Goal: Task Accomplishment & Management: Manage account settings

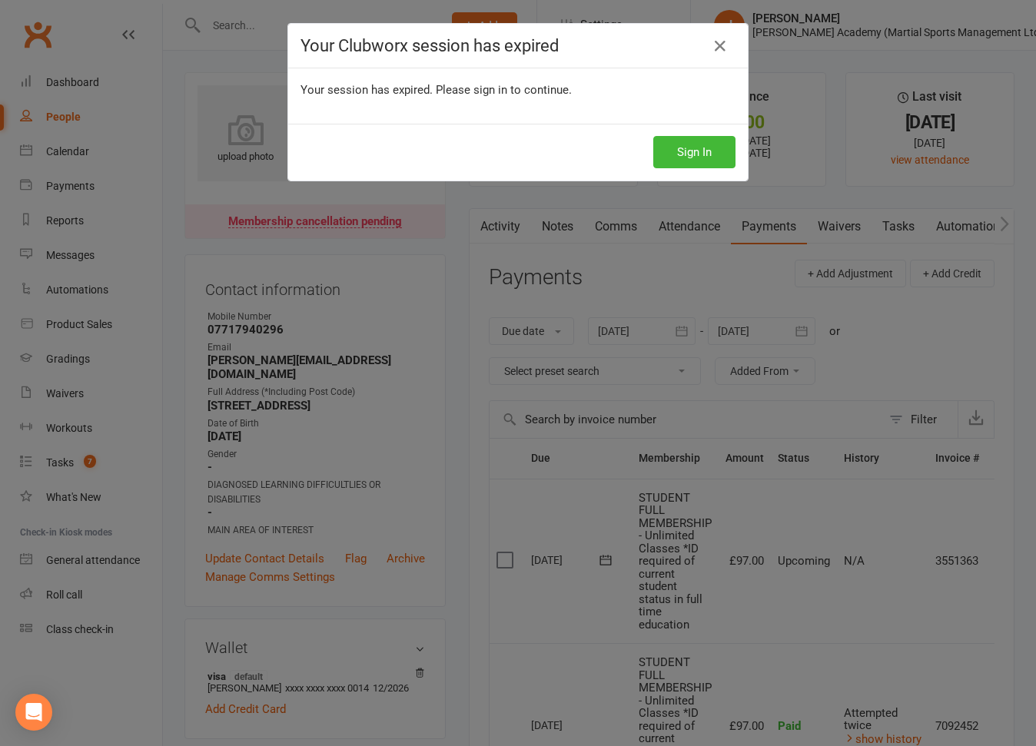
scroll to position [0, 22]
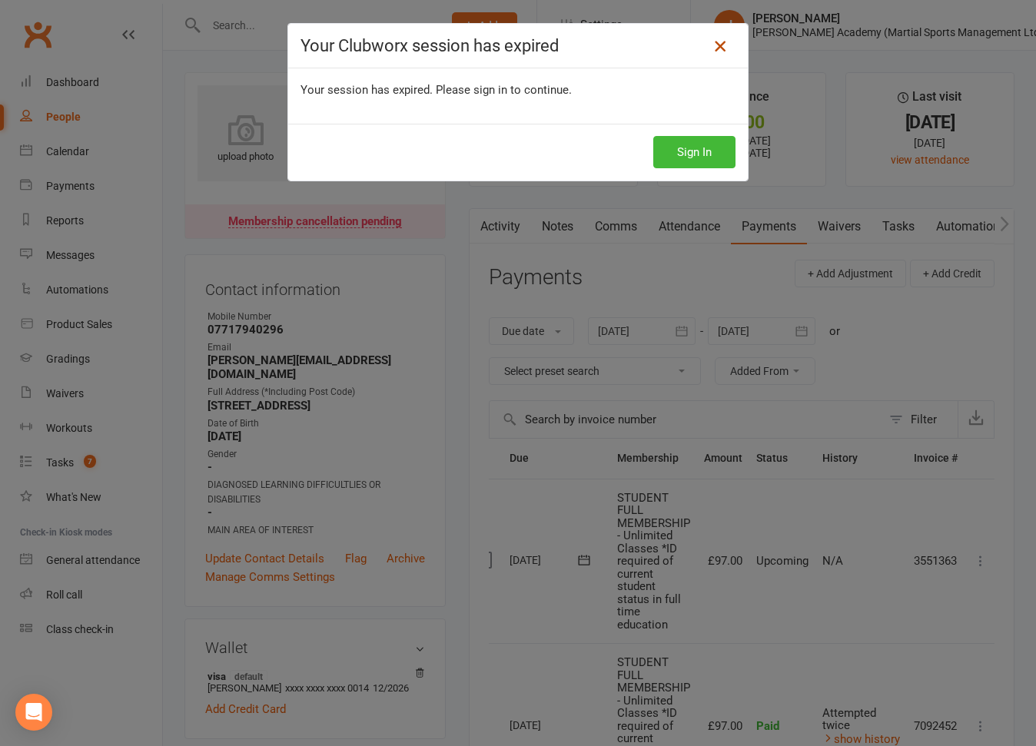
click at [718, 44] on icon at bounding box center [720, 46] width 18 height 18
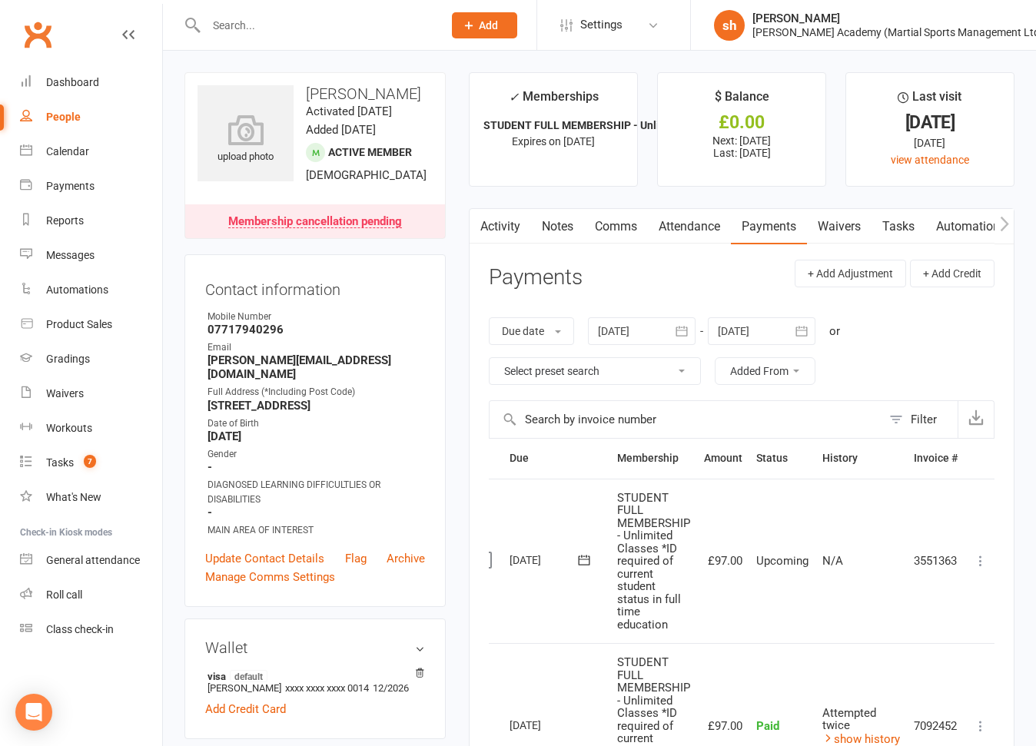
click at [307, 28] on input "text" at bounding box center [316, 26] width 231 height 22
type input "[PERSON_NAME]"
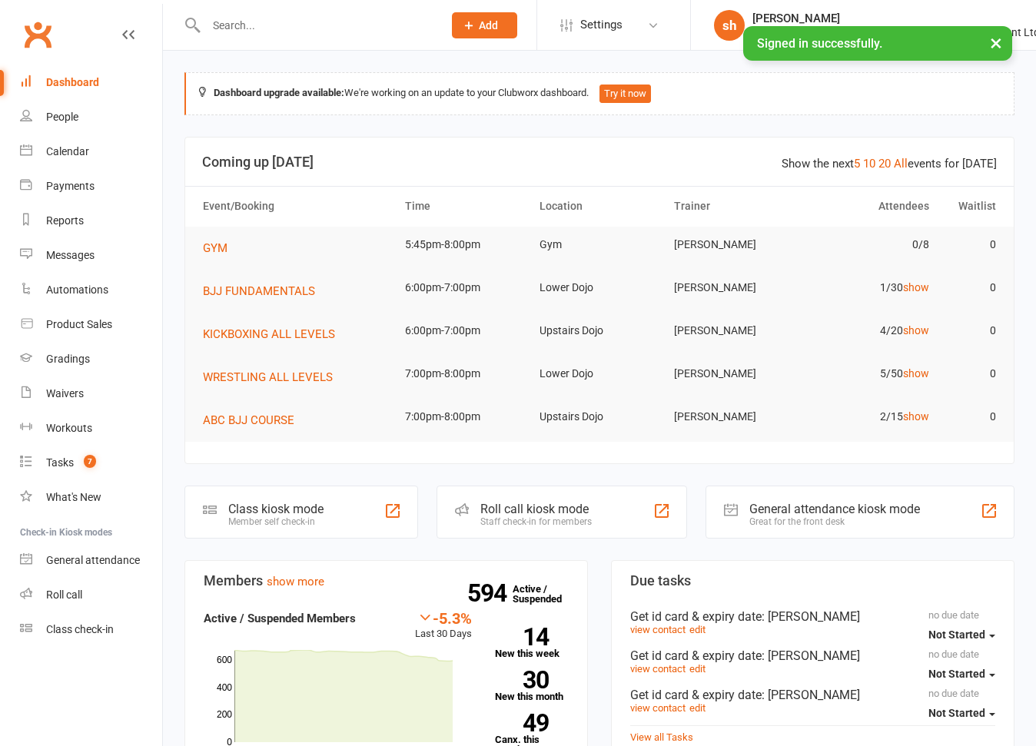
click at [275, 22] on input "text" at bounding box center [316, 26] width 231 height 22
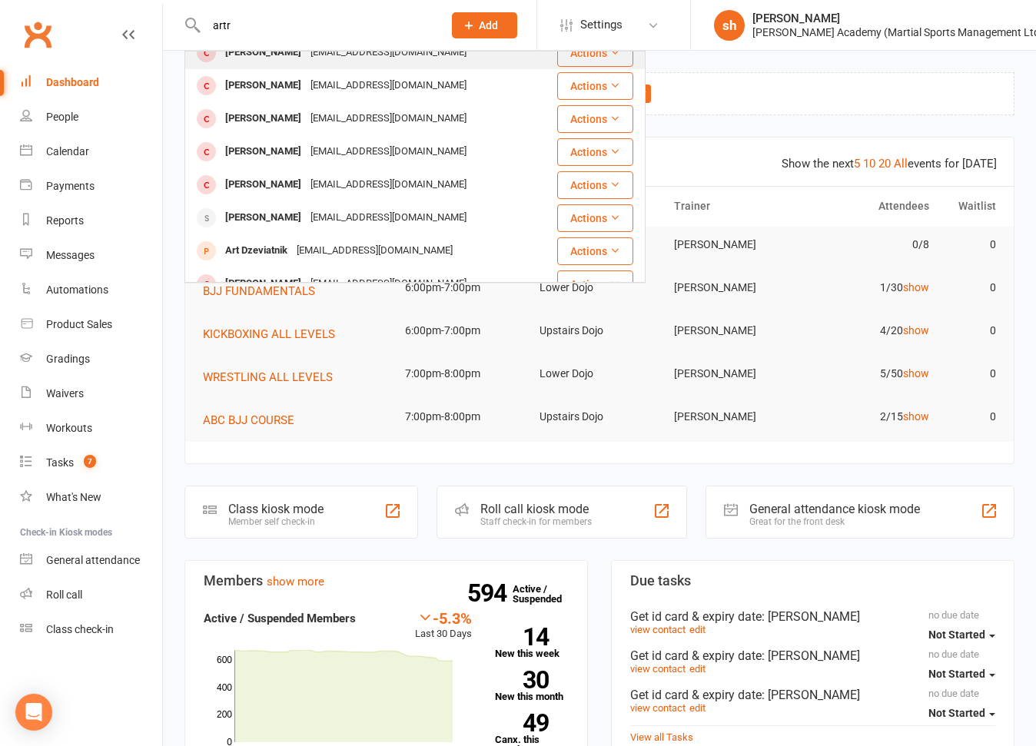
scroll to position [83, 0]
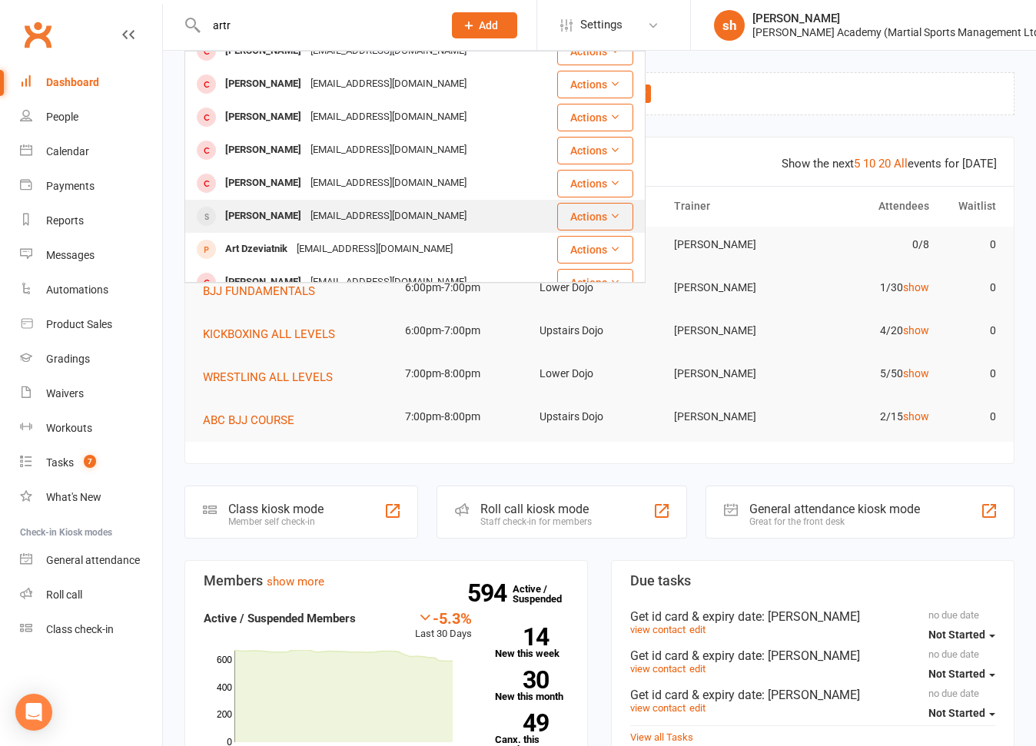
type input "artr"
click at [264, 204] on div "Artur Alexander arturalexander47@gmail.com" at bounding box center [371, 217] width 370 height 32
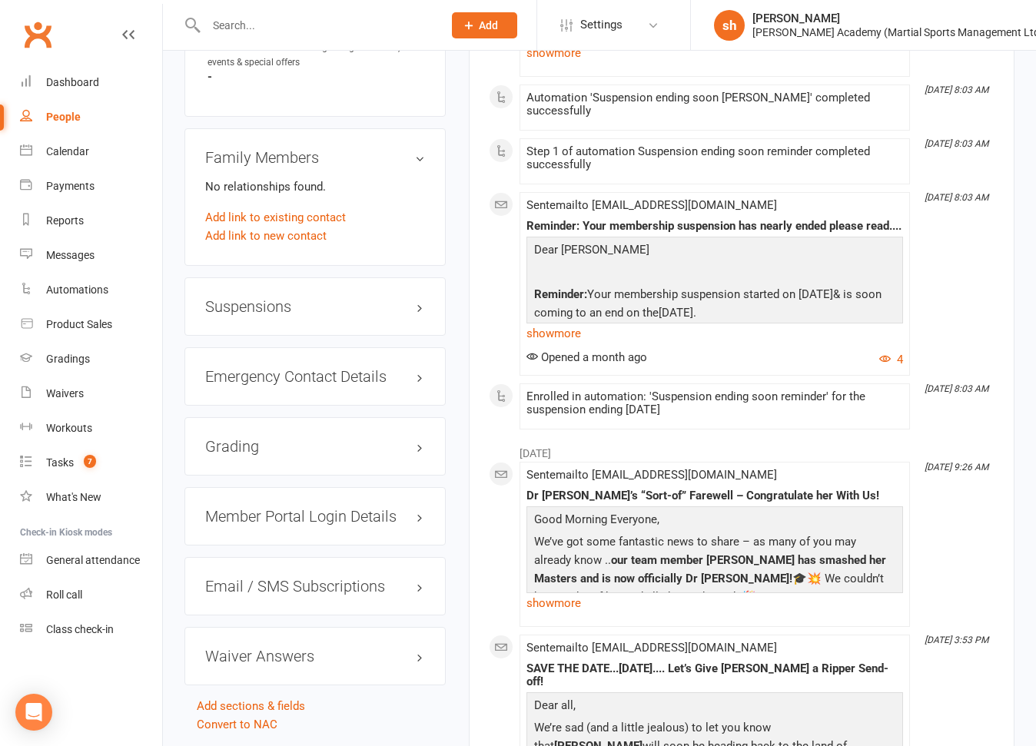
scroll to position [1353, 0]
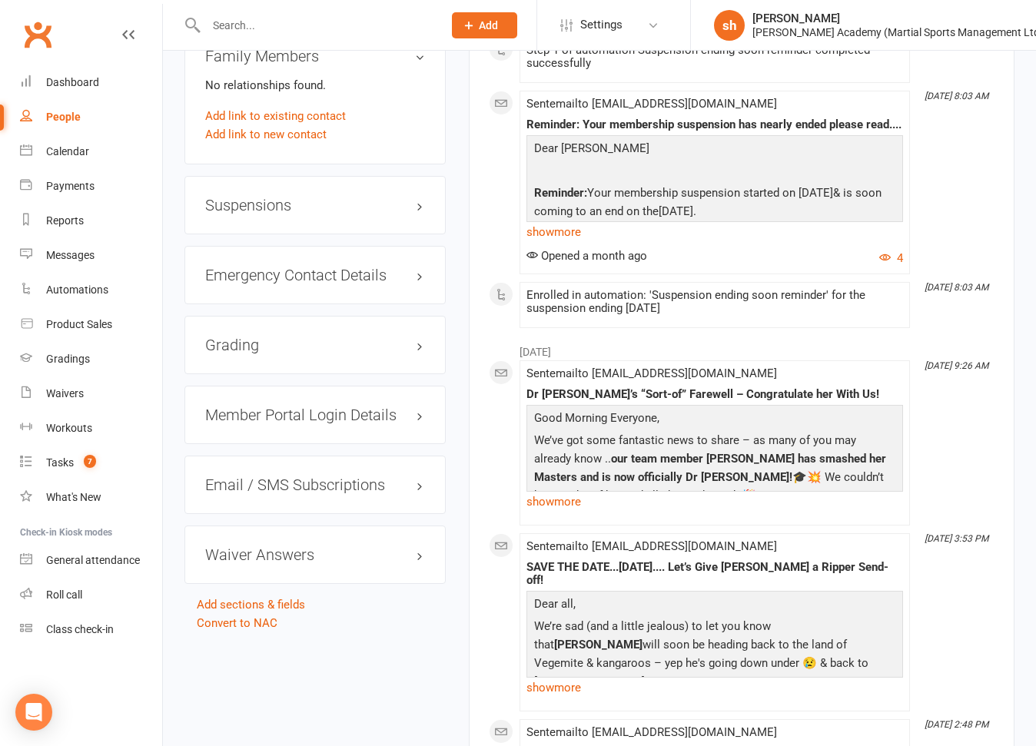
click at [364, 234] on div "Suspensions" at bounding box center [314, 205] width 261 height 58
click at [417, 214] on h3 "Suspensions" at bounding box center [315, 205] width 220 height 17
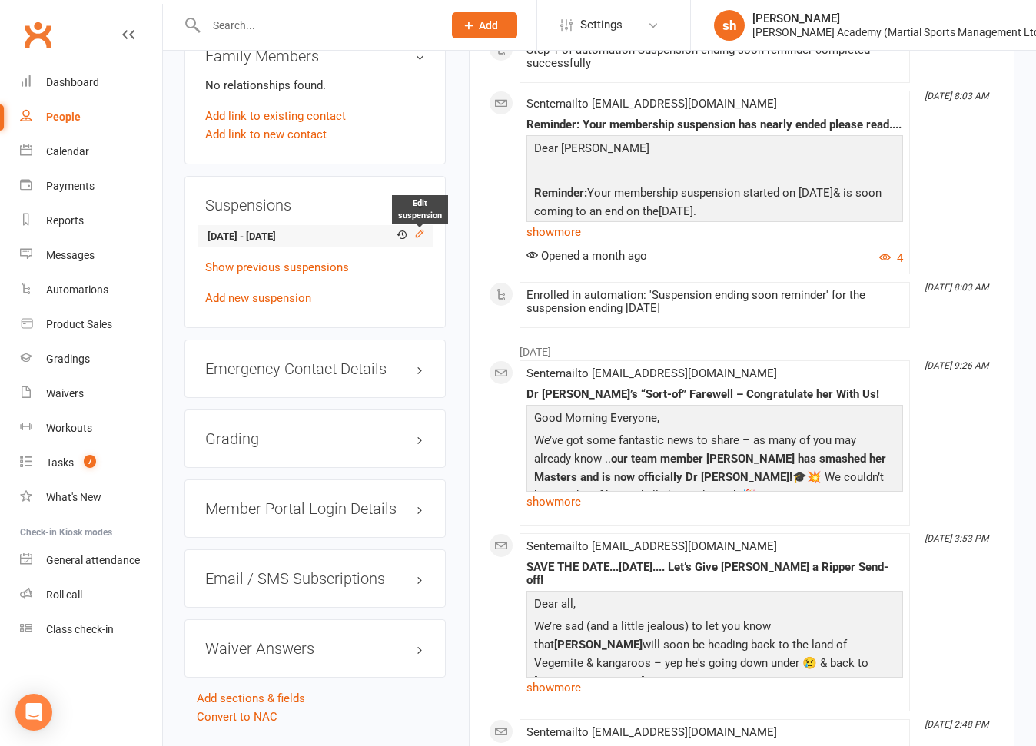
click at [414, 239] on icon at bounding box center [419, 233] width 11 height 11
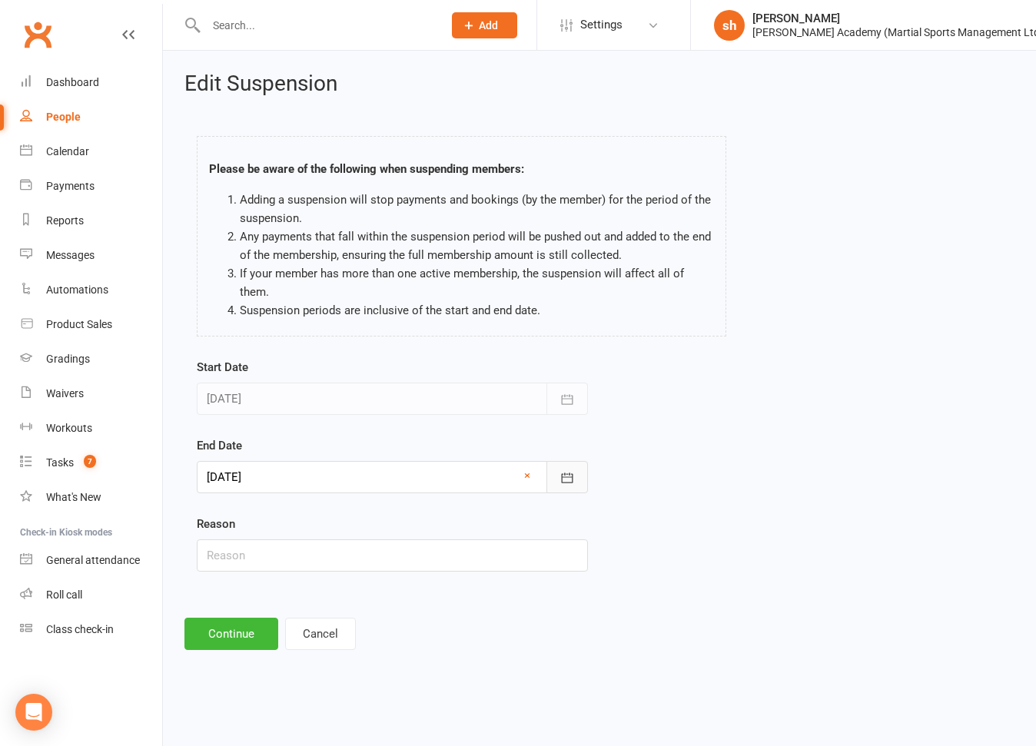
click at [565, 473] on icon "button" at bounding box center [568, 478] width 12 height 10
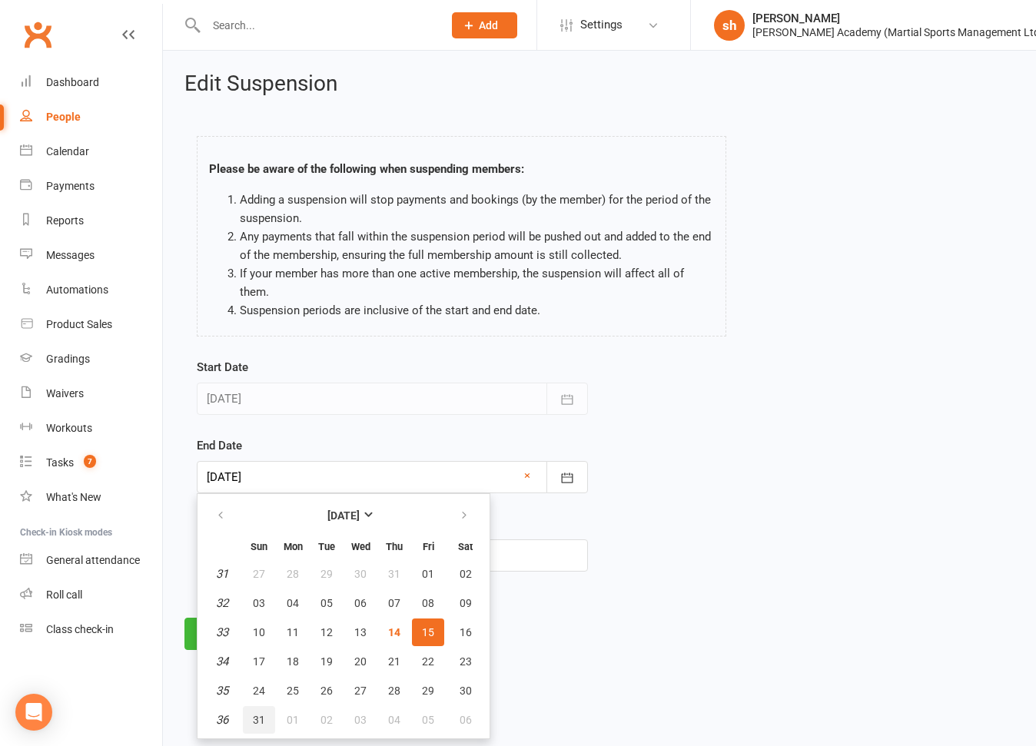
click at [258, 714] on span "31" at bounding box center [259, 720] width 12 height 12
type input "31 Aug 2025"
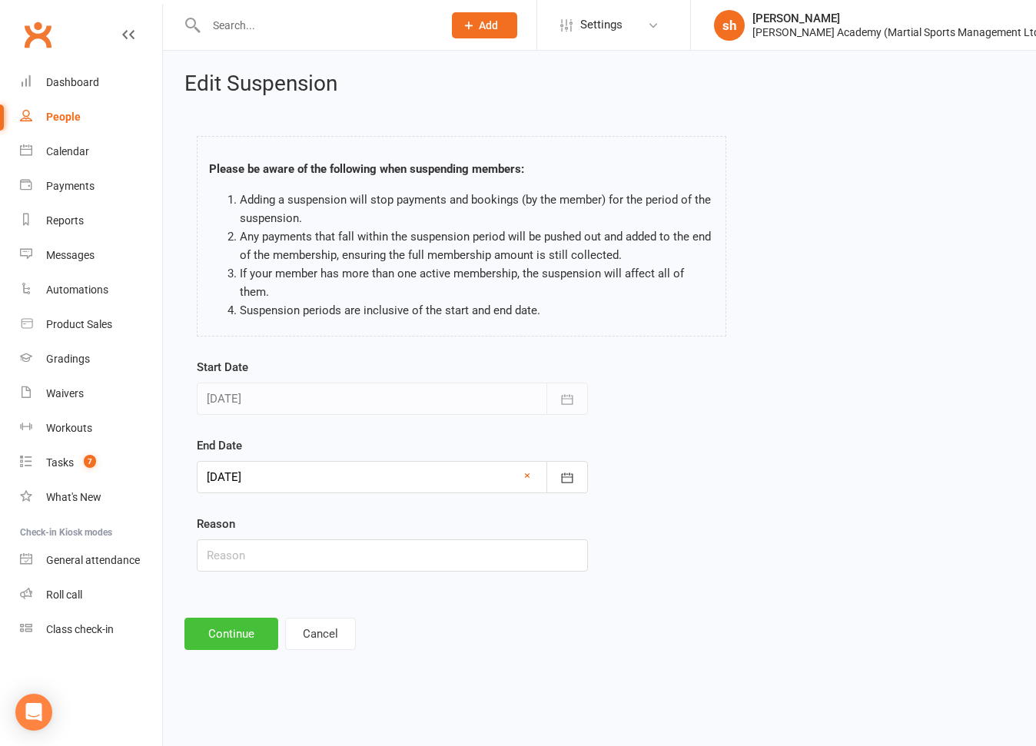
click at [258, 618] on button "Continue" at bounding box center [231, 634] width 94 height 32
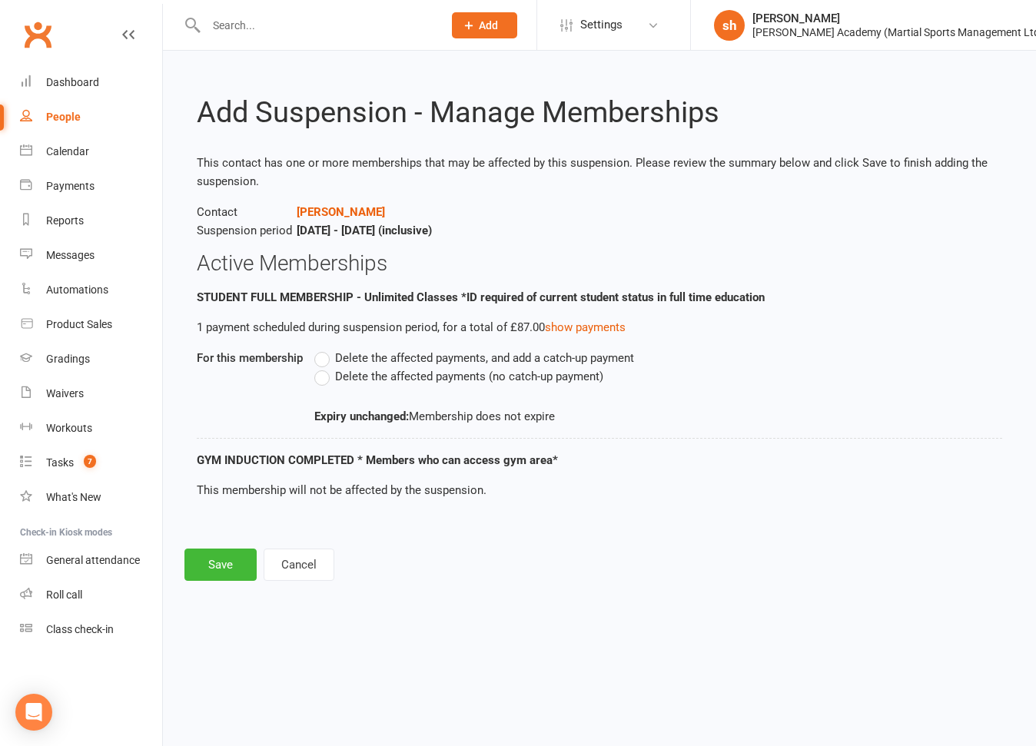
click at [326, 376] on label "Delete the affected payments (no catch-up payment)" at bounding box center [458, 376] width 289 height 18
click at [324, 367] on input "Delete the affected payments (no catch-up payment)" at bounding box center [319, 367] width 10 height 0
click at [229, 560] on button "Save" at bounding box center [220, 565] width 72 height 32
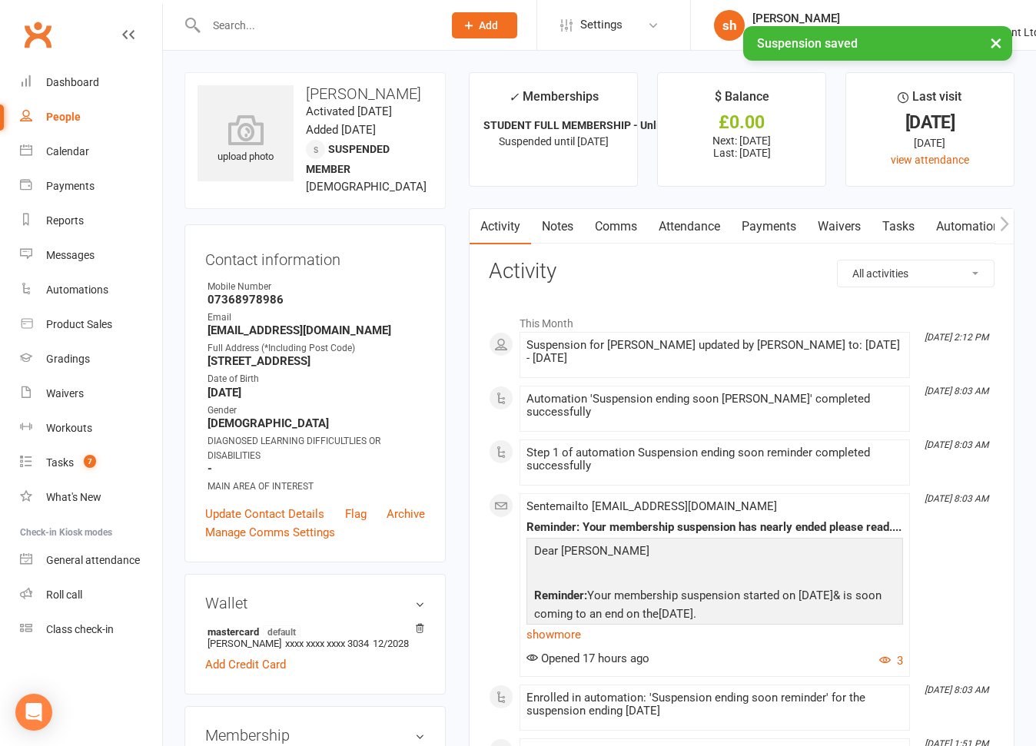
click at [776, 221] on link "Payments" at bounding box center [769, 226] width 76 height 35
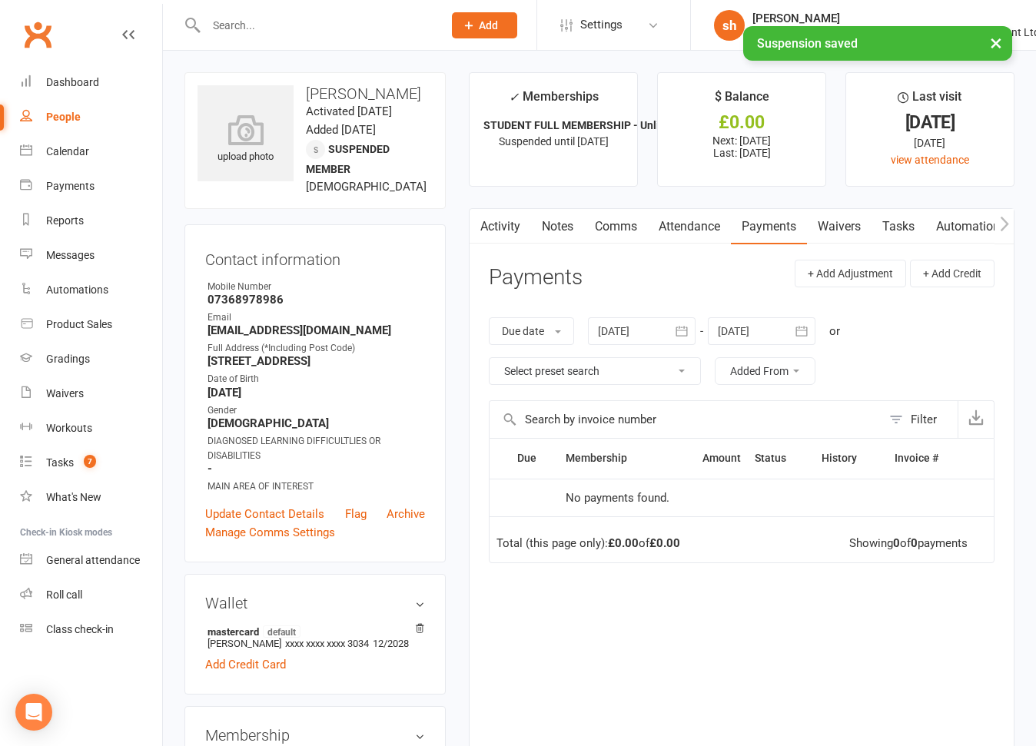
click at [807, 330] on icon "button" at bounding box center [801, 331] width 15 height 15
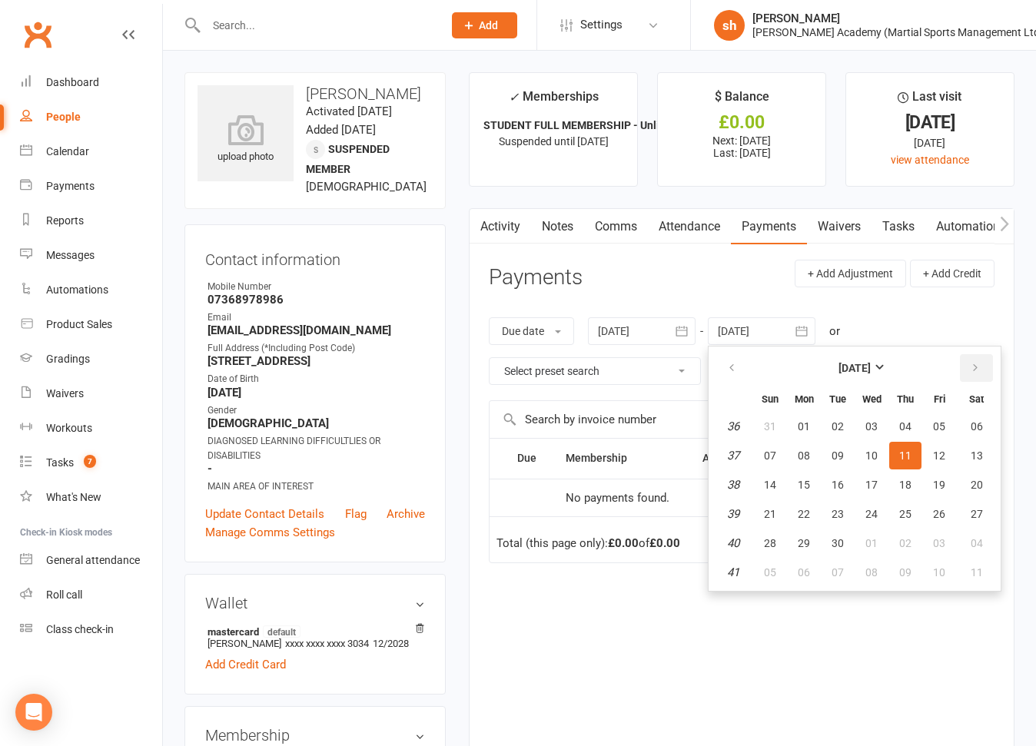
click at [974, 365] on icon "button" at bounding box center [975, 368] width 11 height 12
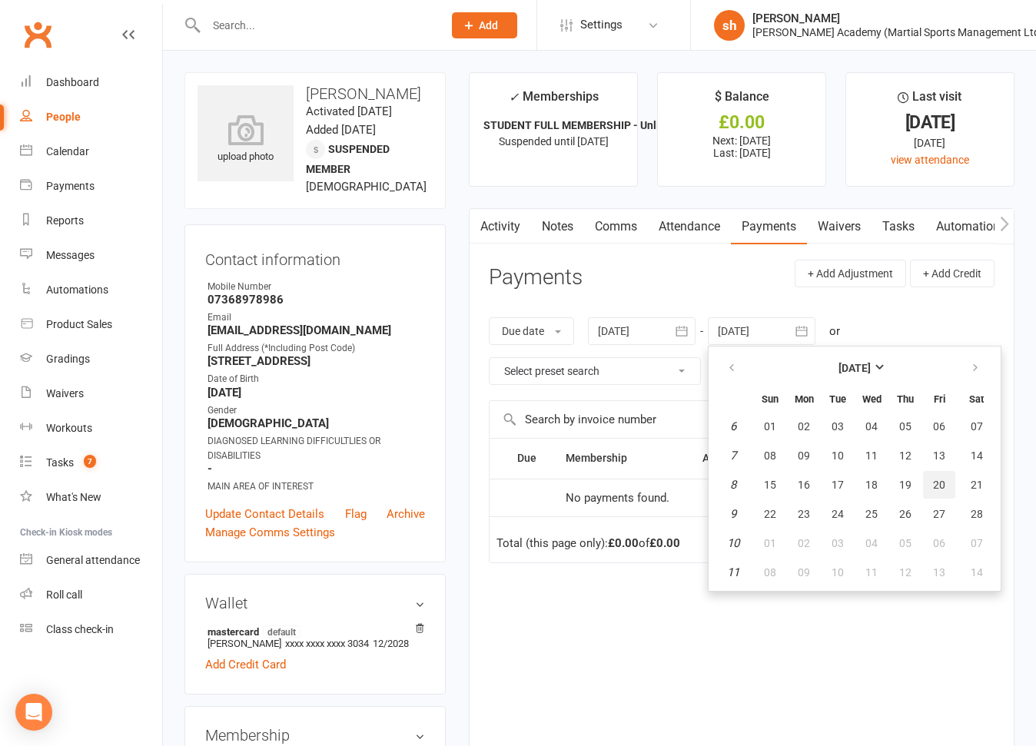
click at [935, 473] on button "20" at bounding box center [939, 485] width 32 height 28
type input "20 Feb 2026"
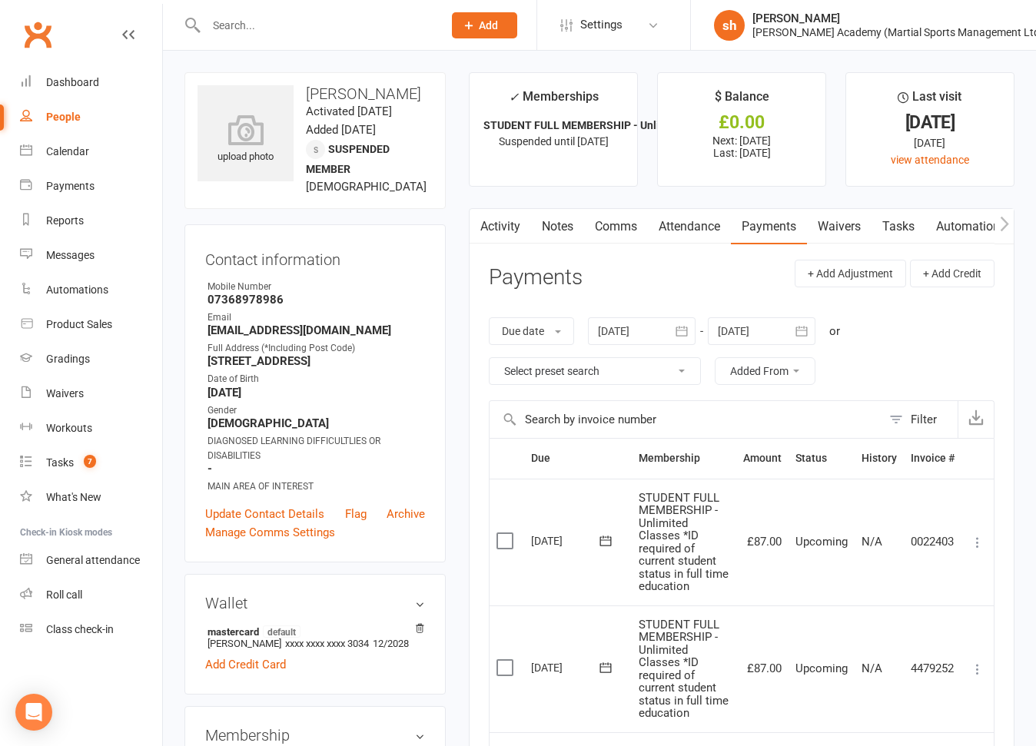
click at [680, 328] on icon "button" at bounding box center [681, 331] width 15 height 15
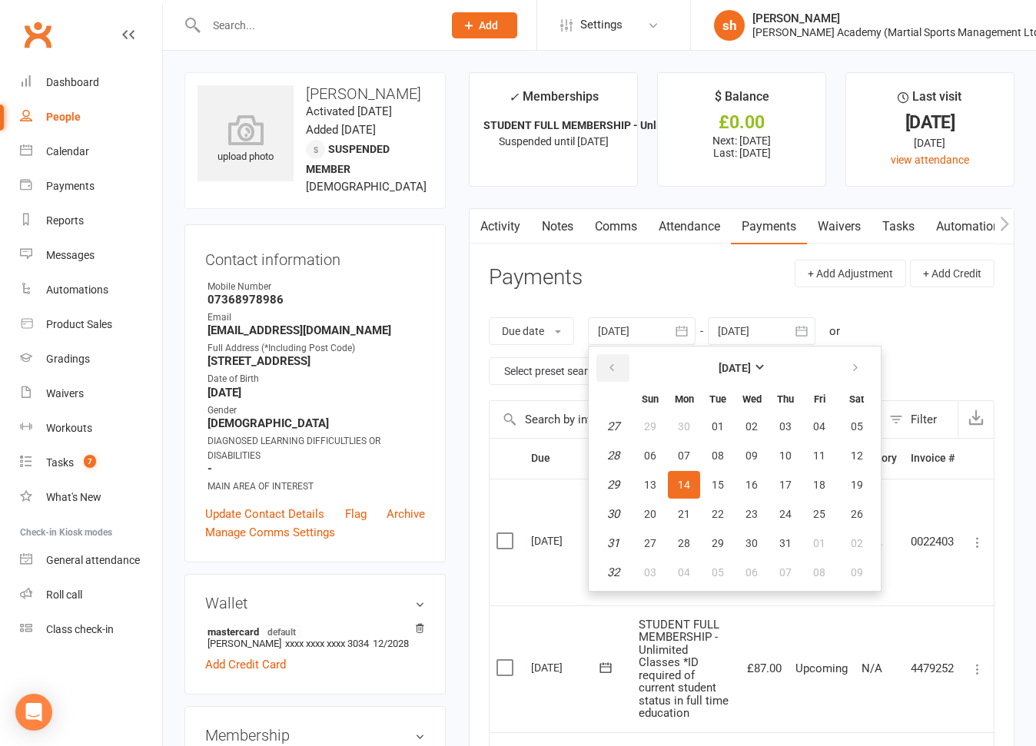
click at [609, 368] on icon "button" at bounding box center [611, 368] width 11 height 12
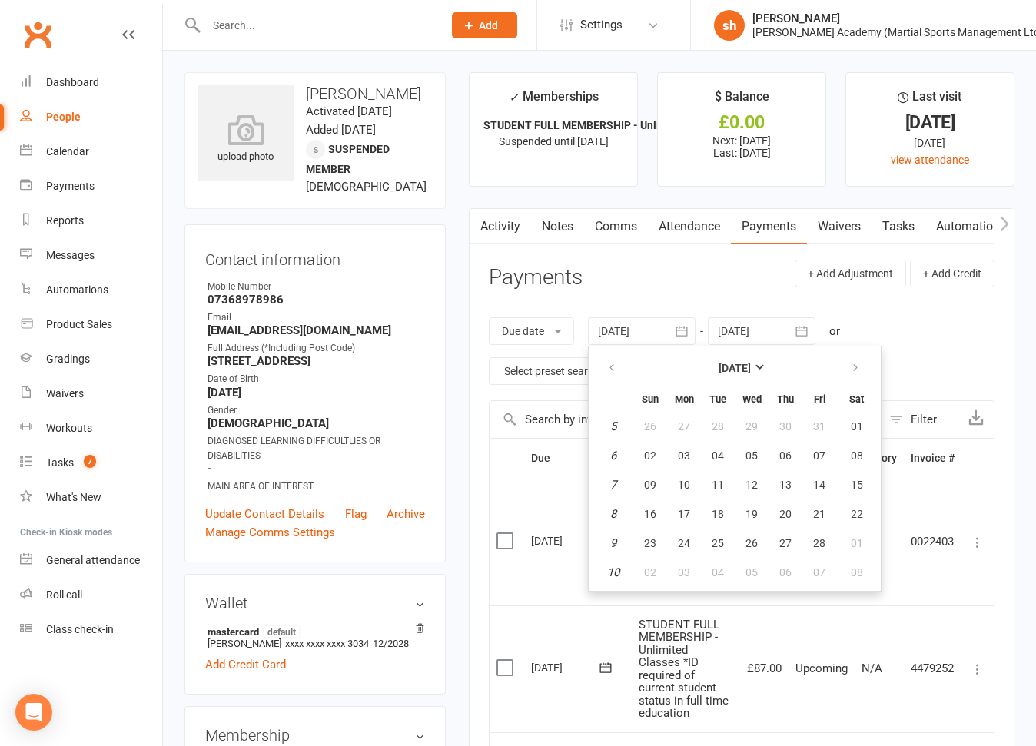
click at [617, 497] on td "7" at bounding box center [612, 485] width 39 height 28
click at [653, 500] on button "16" at bounding box center [650, 514] width 32 height 28
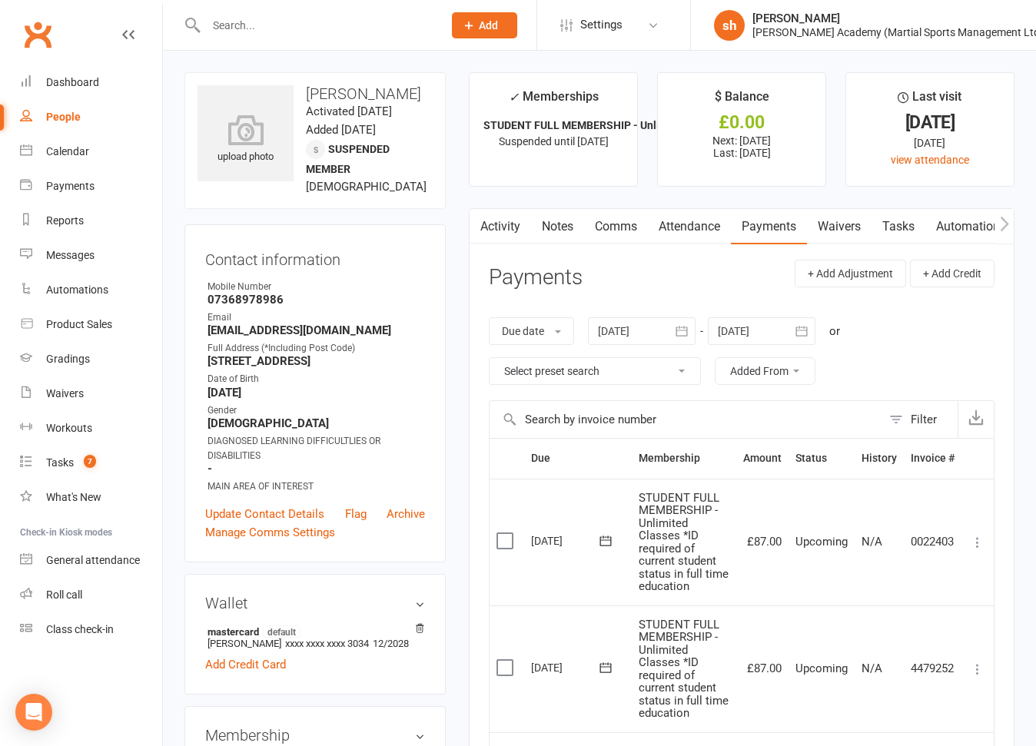
click at [560, 227] on link "Notes" at bounding box center [557, 226] width 53 height 35
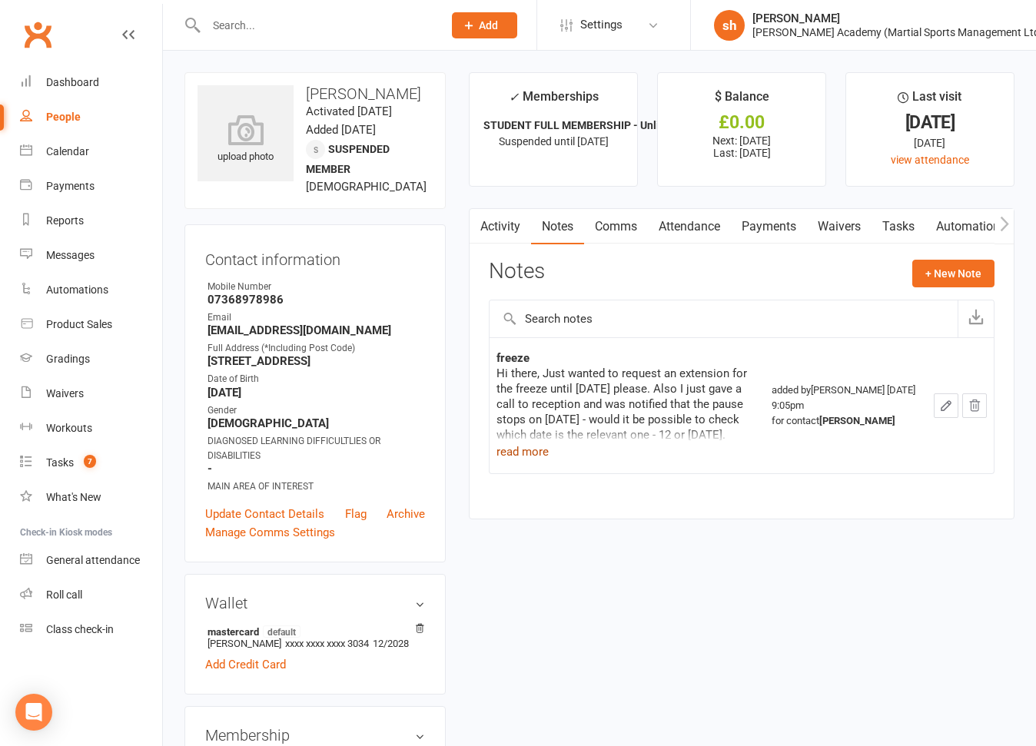
click at [536, 446] on button "read more" at bounding box center [523, 452] width 52 height 18
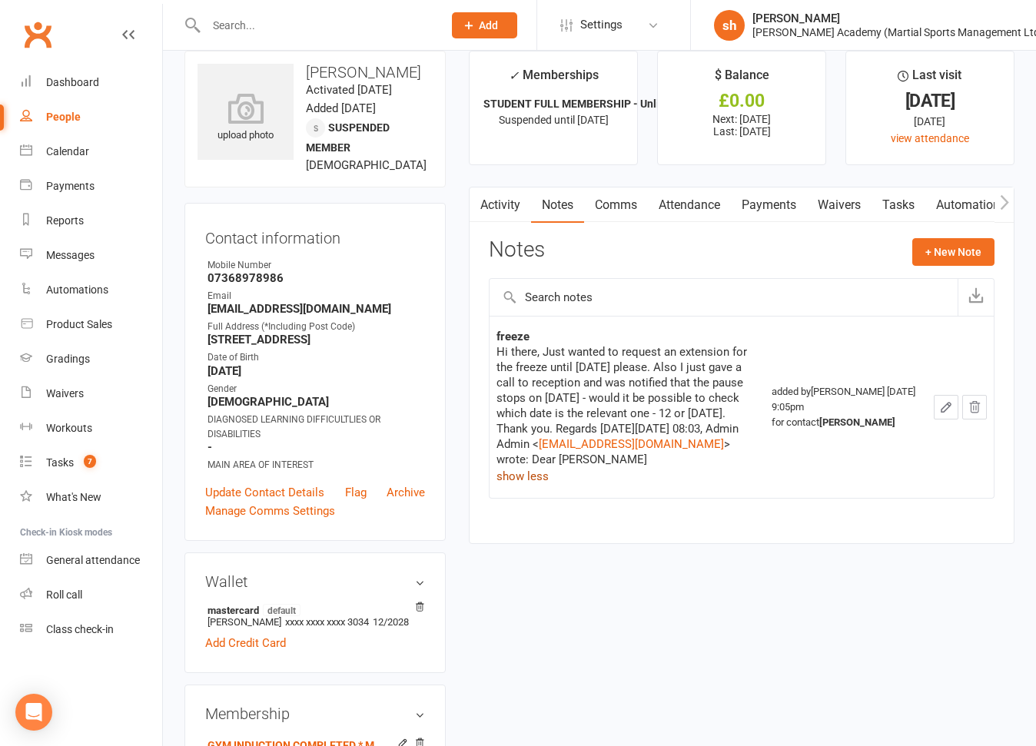
scroll to position [28, 0]
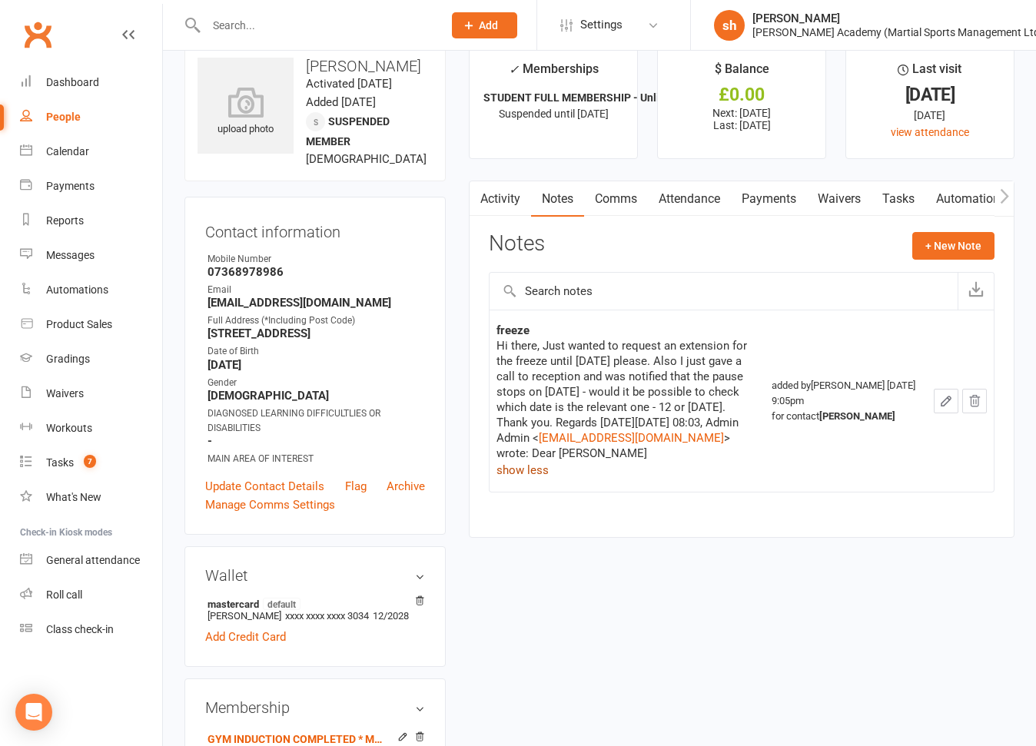
click at [785, 198] on link "Payments" at bounding box center [769, 198] width 76 height 35
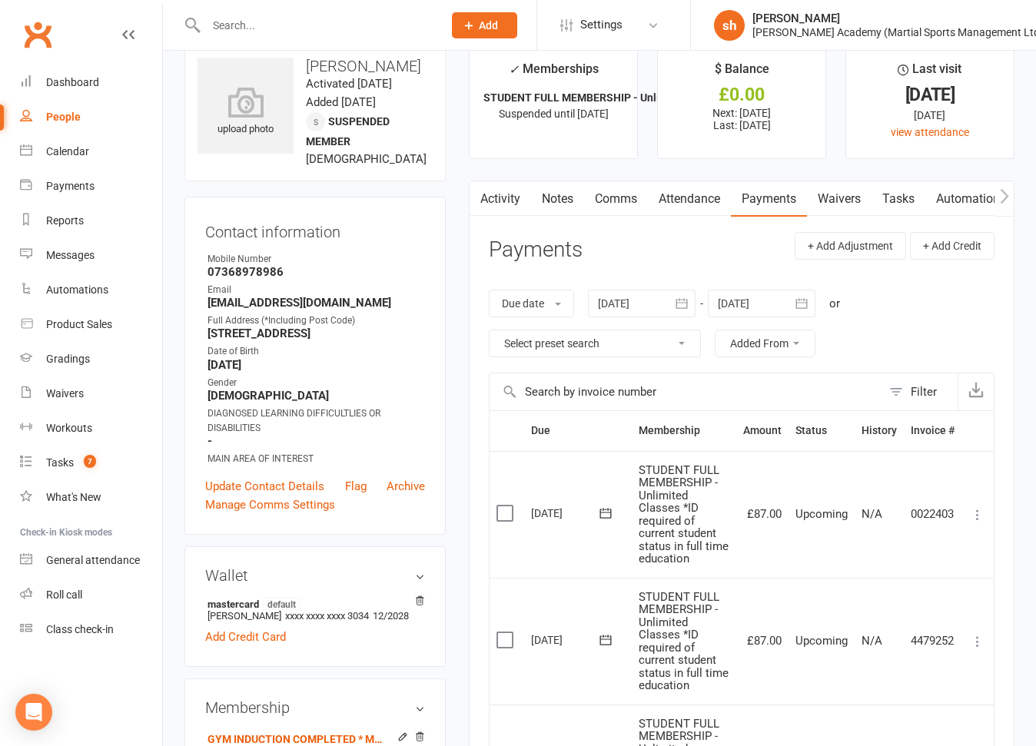
click at [686, 304] on icon "button" at bounding box center [681, 303] width 15 height 15
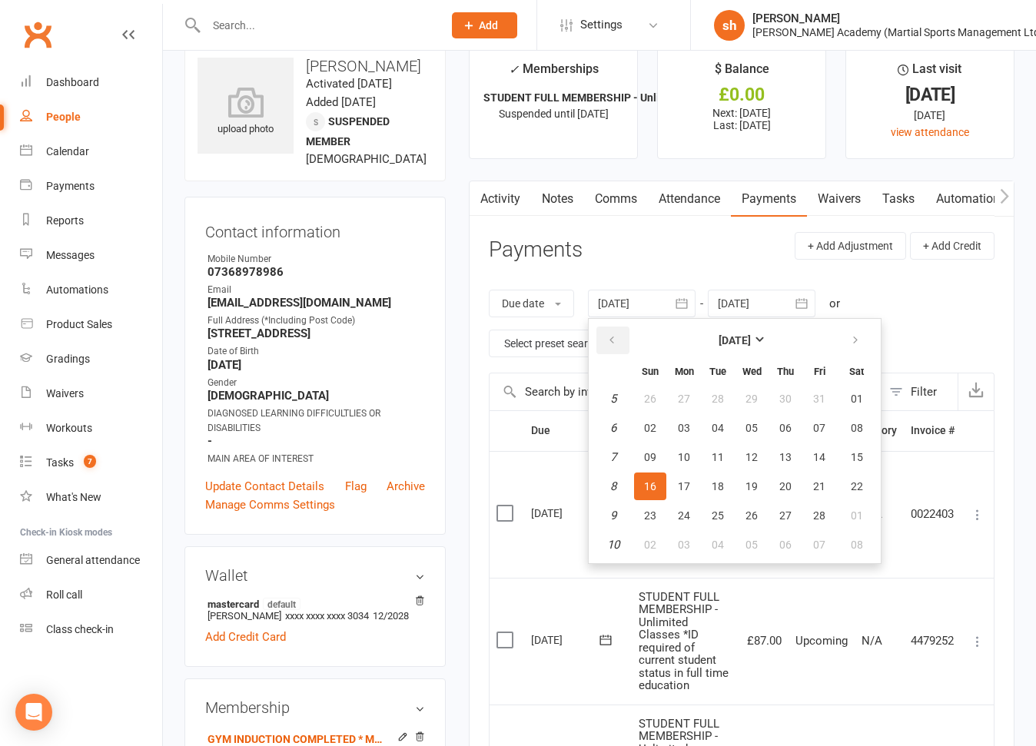
click at [613, 337] on icon "button" at bounding box center [611, 340] width 11 height 12
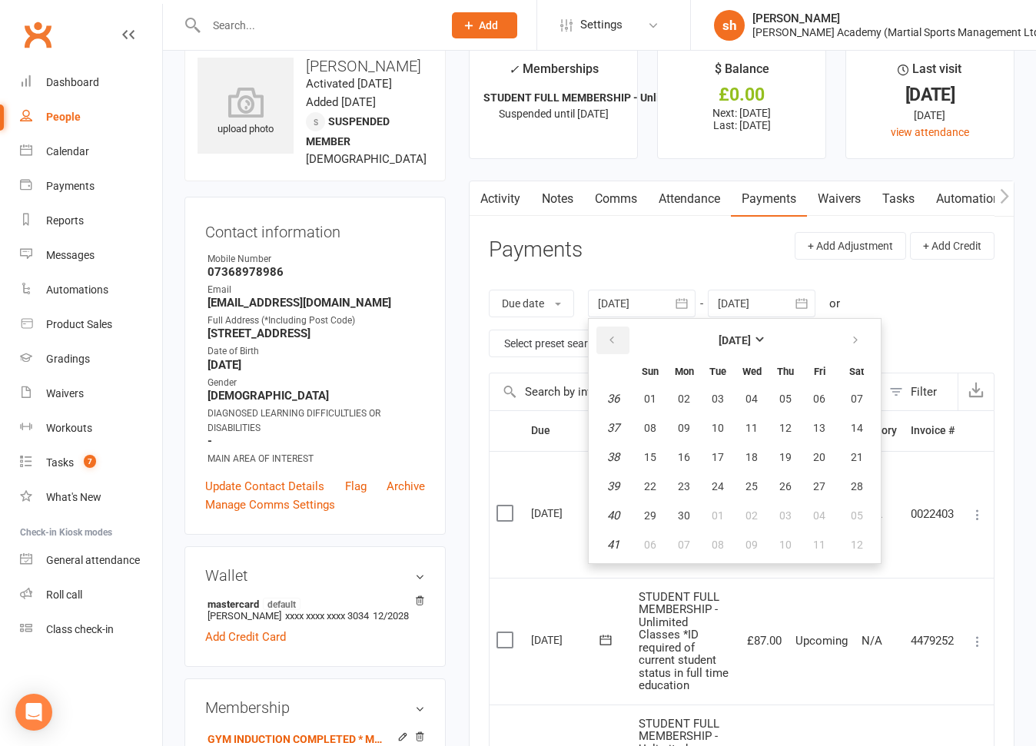
click at [613, 337] on icon "button" at bounding box center [611, 340] width 11 height 12
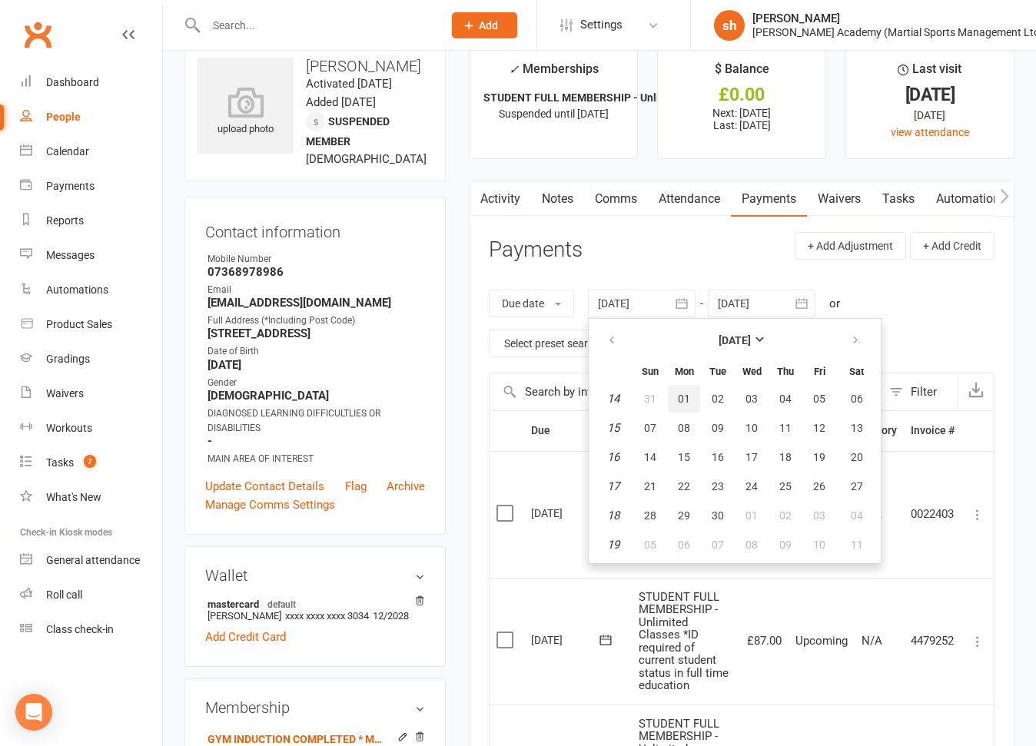
click at [676, 391] on button "01" at bounding box center [684, 399] width 32 height 28
type input "01 Apr 2024"
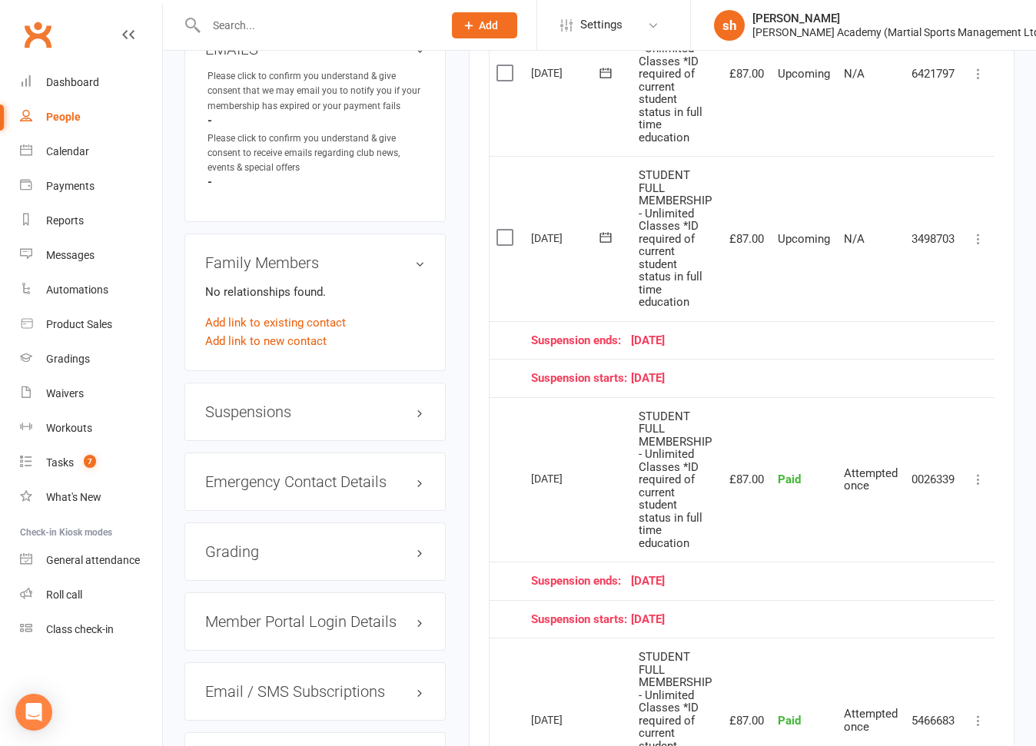
scroll to position [0, 1]
click at [975, 231] on icon at bounding box center [977, 238] width 15 height 15
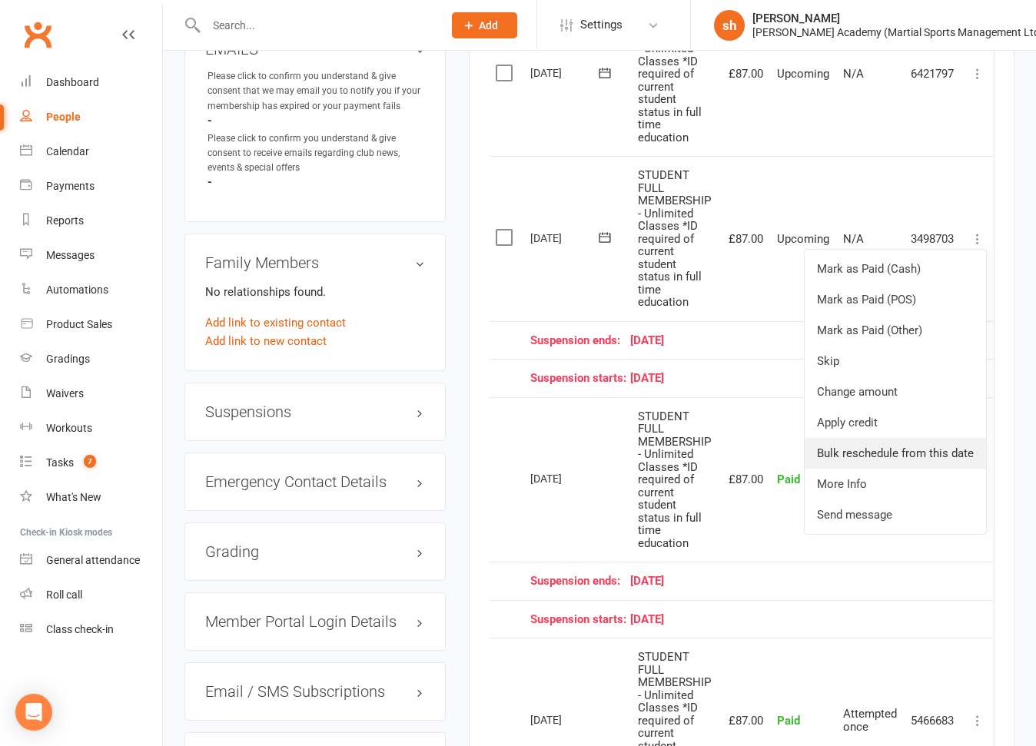
click at [876, 443] on link "Bulk reschedule from this date" at bounding box center [895, 453] width 181 height 31
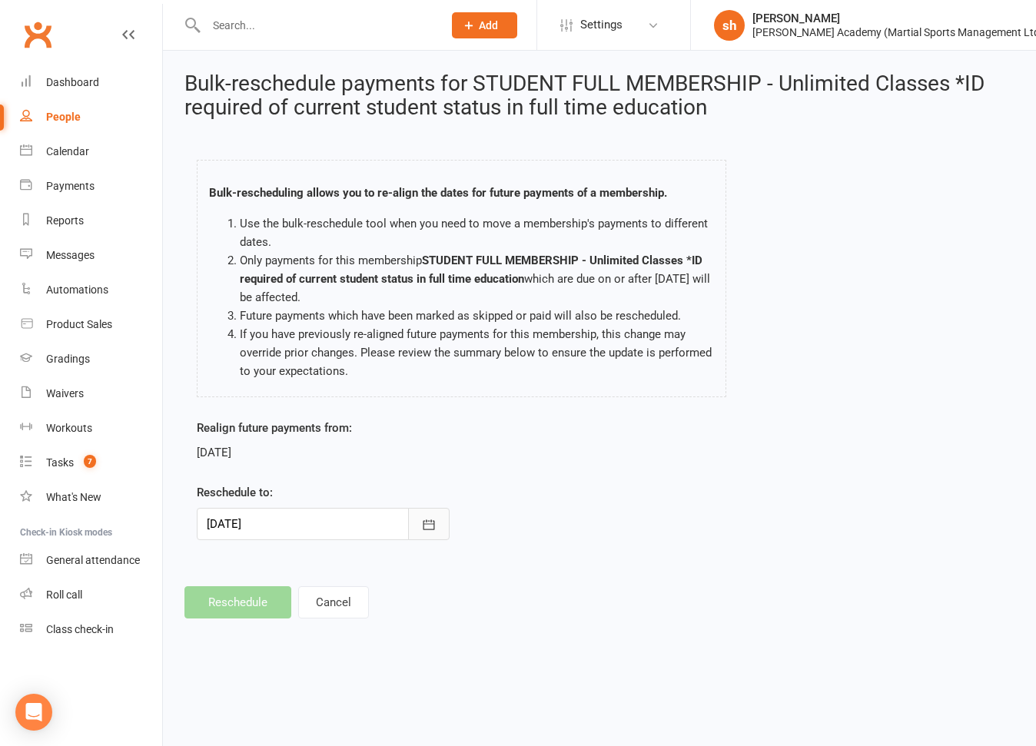
click at [427, 526] on icon "button" at bounding box center [428, 524] width 15 height 15
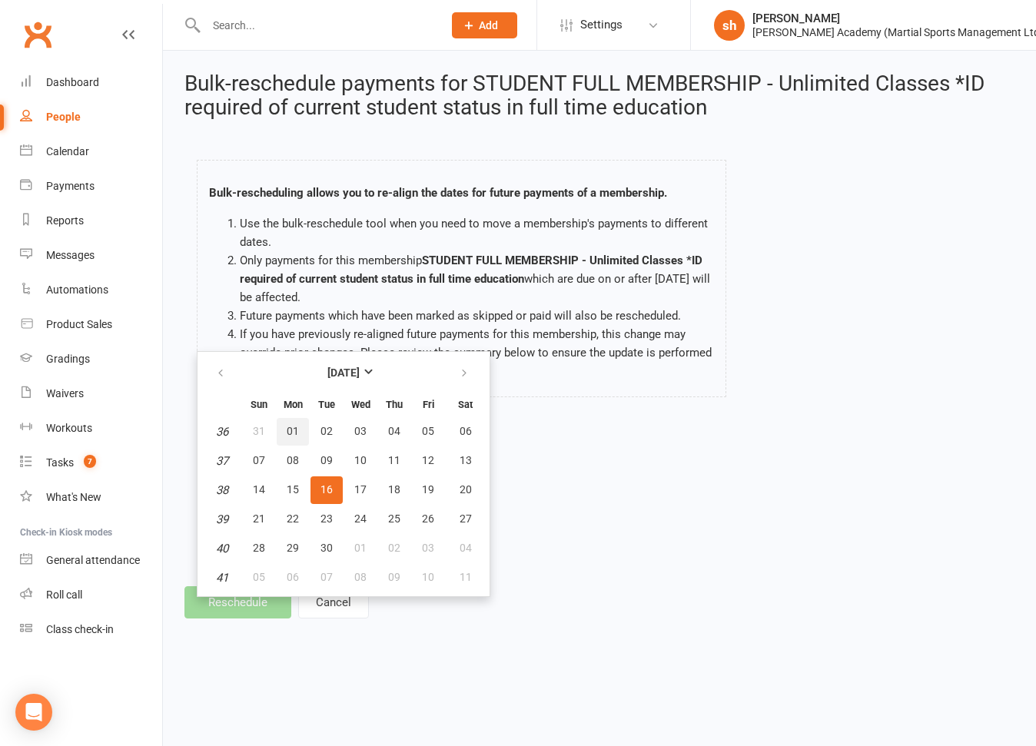
click at [291, 431] on span "01" at bounding box center [293, 431] width 12 height 12
type input "01 Sep 2025"
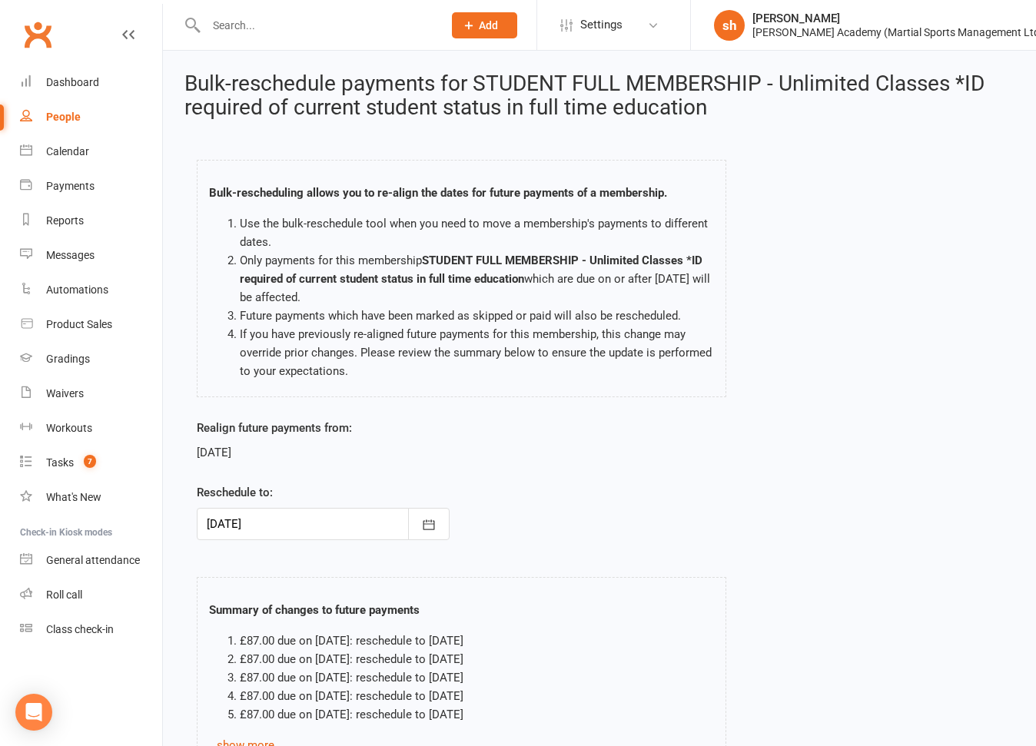
scroll to position [133, 0]
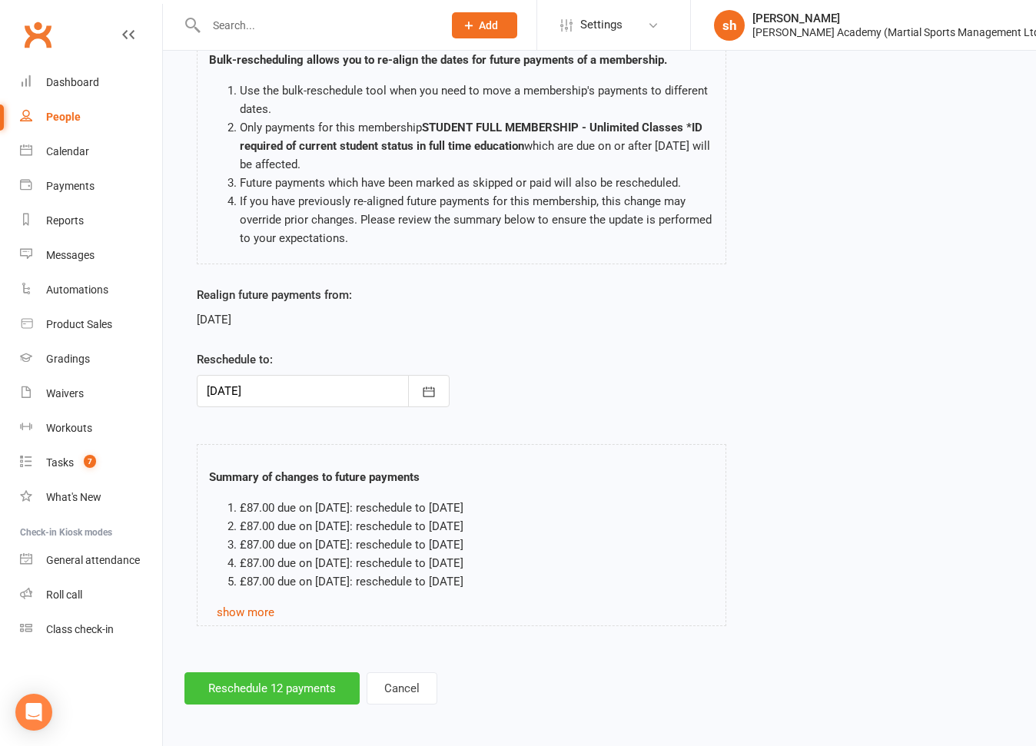
click at [320, 679] on button "Reschedule 12 payments" at bounding box center [271, 689] width 175 height 32
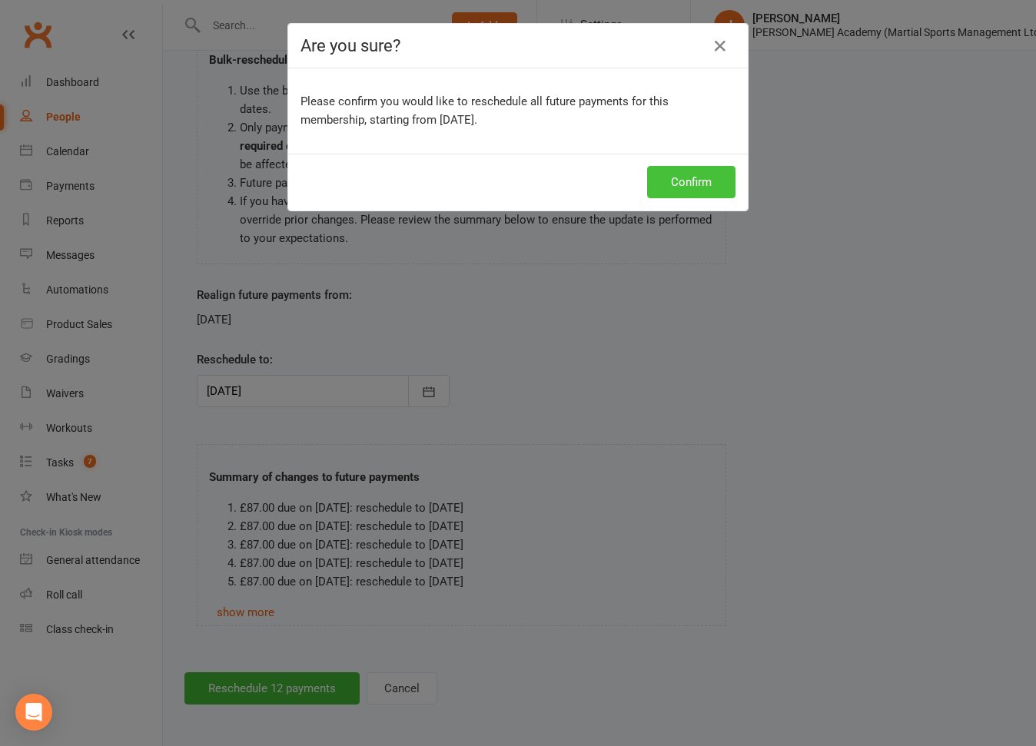
click at [681, 185] on button "Confirm" at bounding box center [691, 182] width 88 height 32
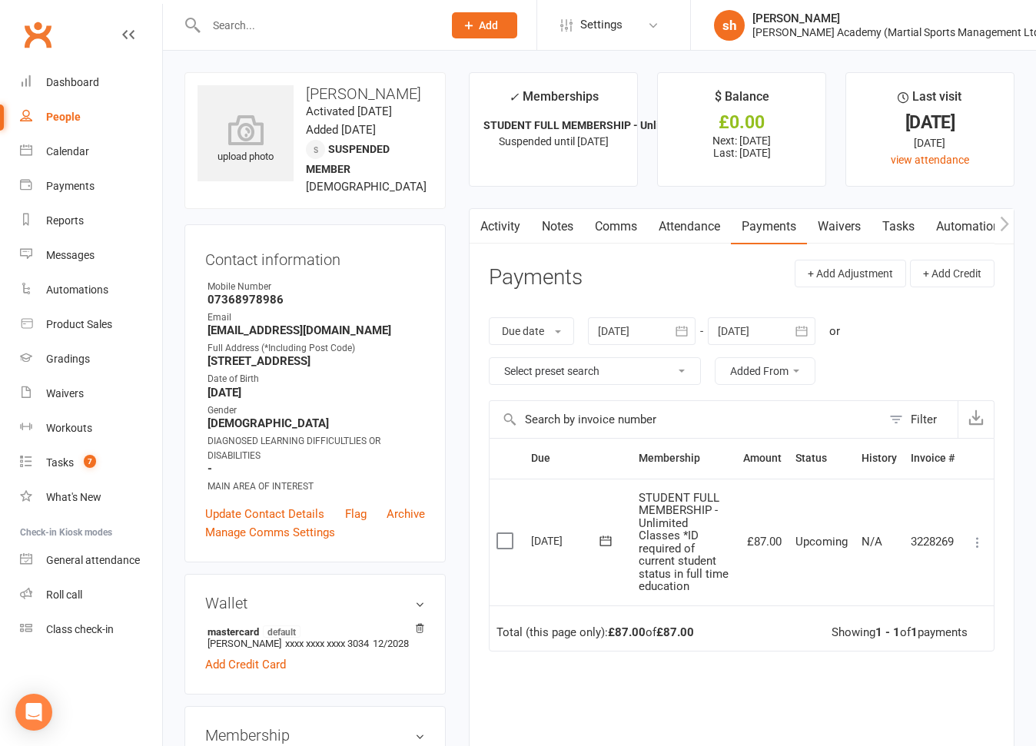
click at [86, 43] on div "Clubworx" at bounding box center [81, 43] width 162 height 57
